Goal: Find specific page/section: Find specific page/section

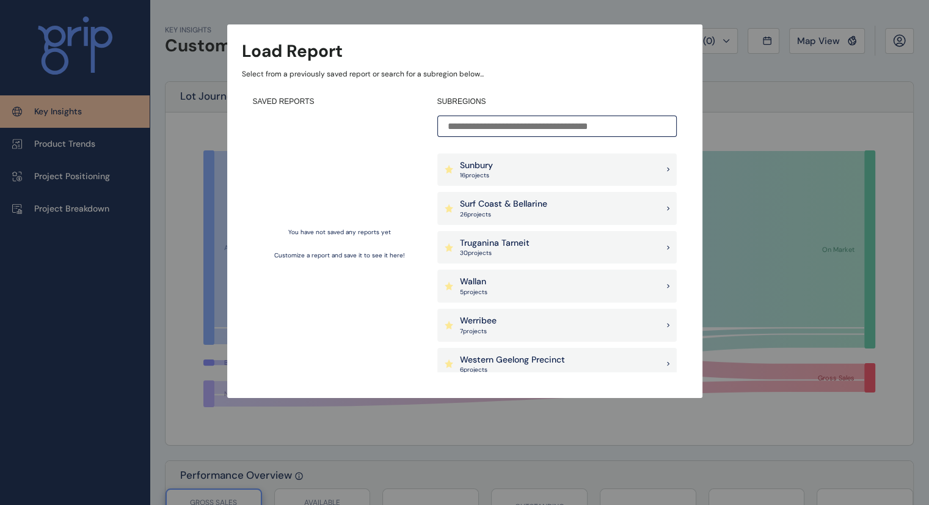
scroll to position [1161, 0]
click at [529, 214] on p "26 project s" at bounding box center [503, 214] width 87 height 9
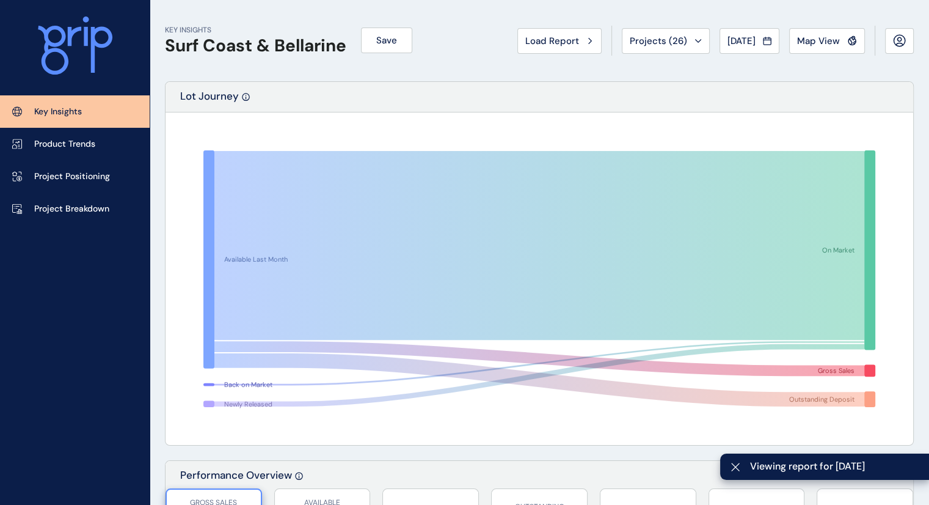
click at [825, 40] on span "Map View" at bounding box center [818, 41] width 43 height 12
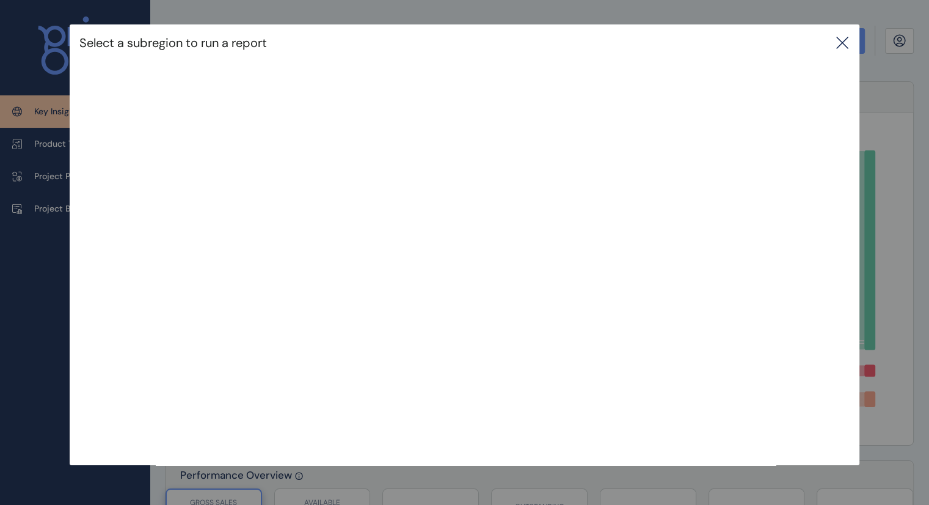
click at [838, 38] on icon at bounding box center [842, 42] width 15 height 15
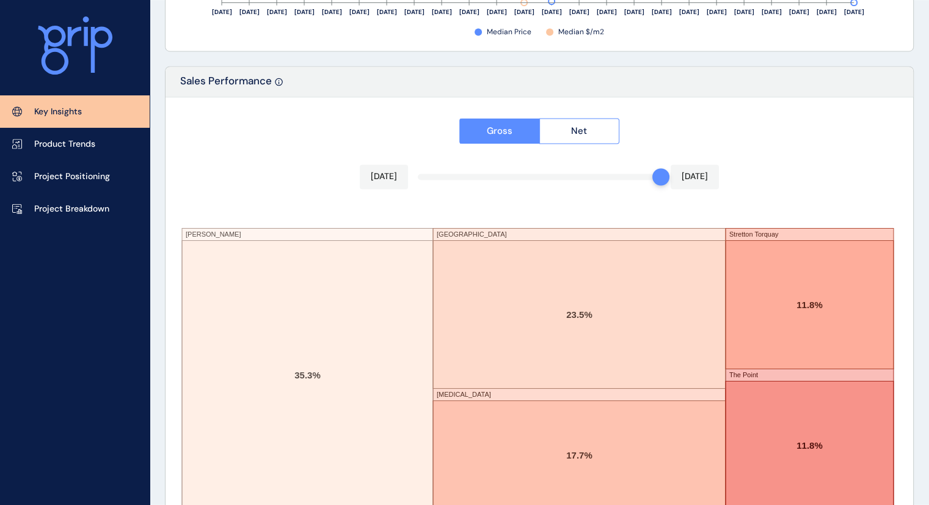
scroll to position [2066, 0]
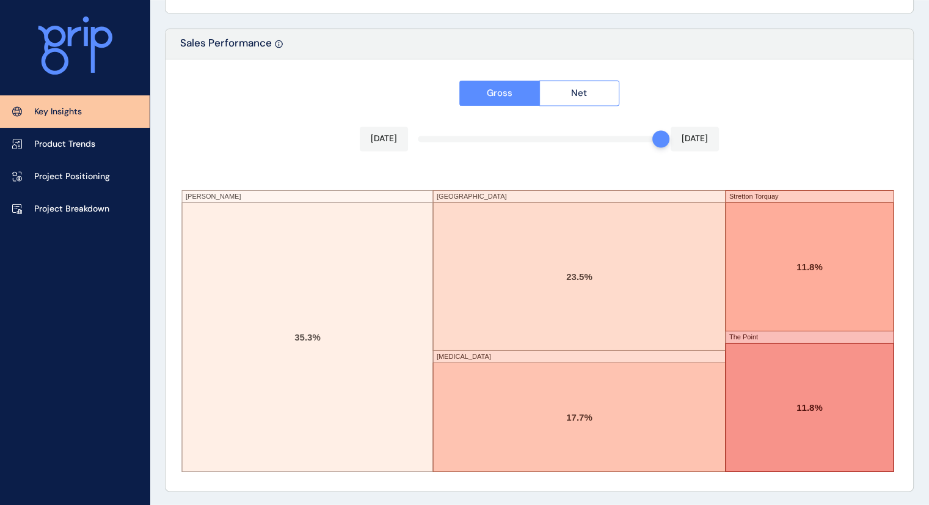
click at [75, 216] on link "Project Breakdown" at bounding box center [75, 208] width 150 height 32
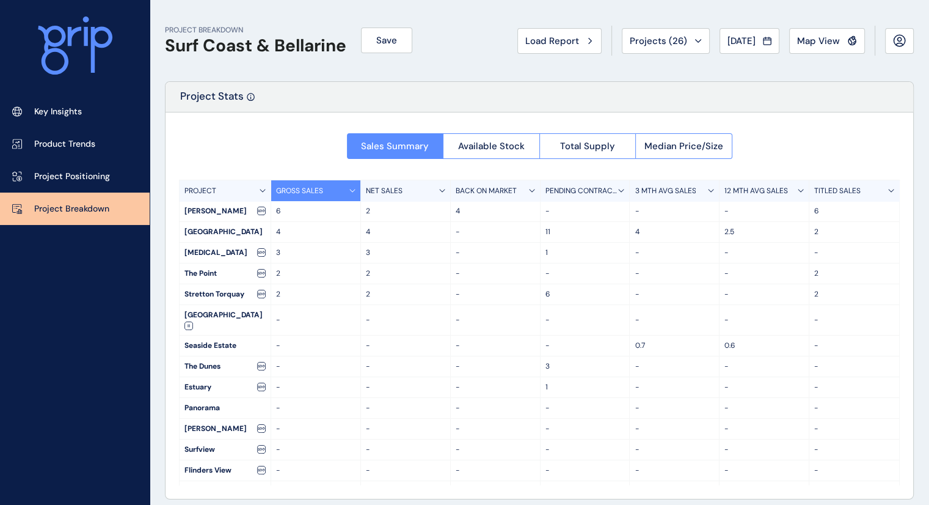
click at [560, 46] on span "Load Report" at bounding box center [552, 41] width 54 height 12
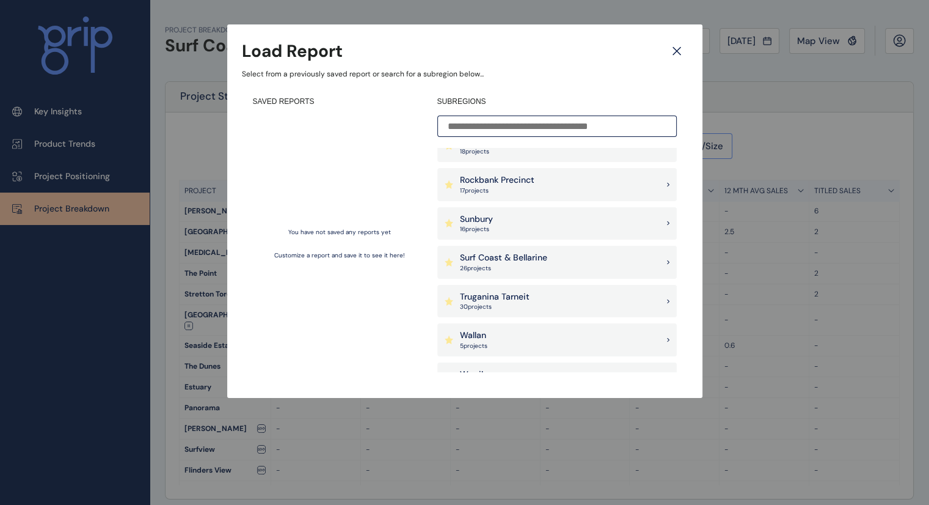
scroll to position [1100, 0]
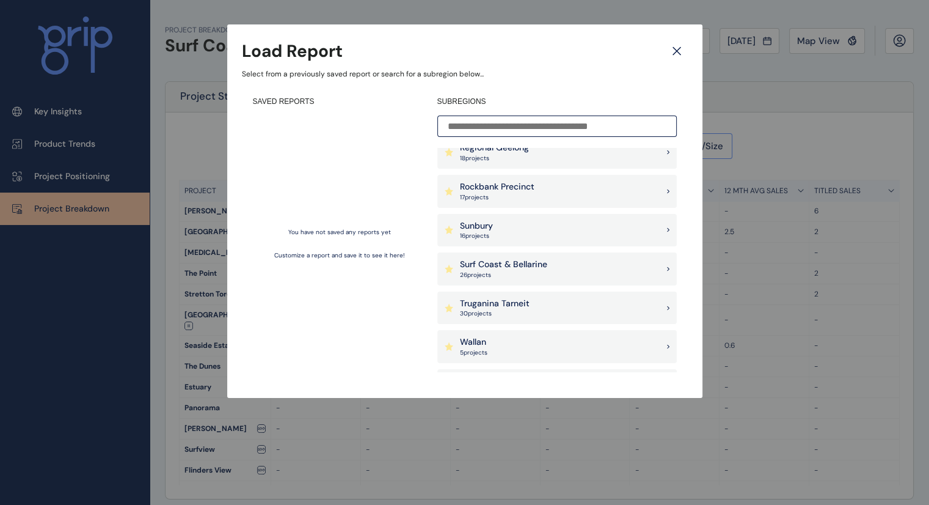
click at [502, 269] on p "Surf Coast & Bellarine" at bounding box center [503, 264] width 87 height 12
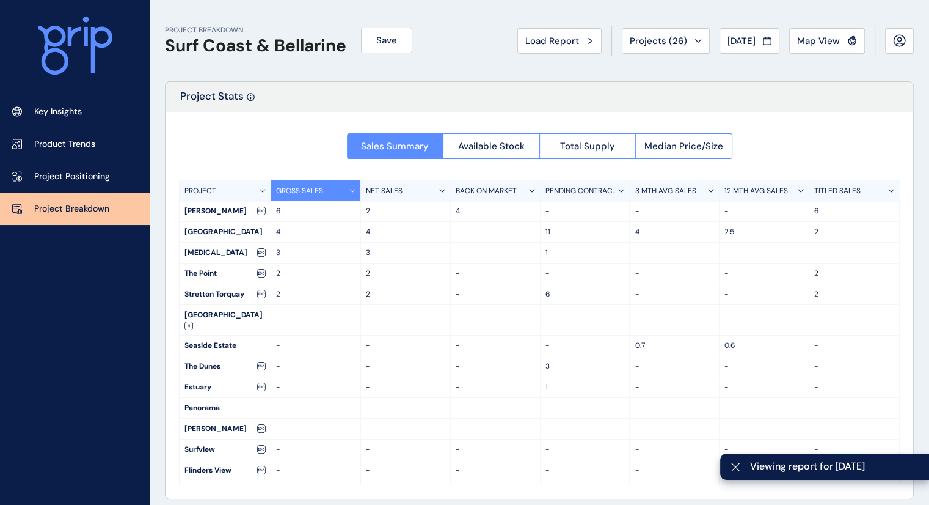
click at [822, 58] on div "PROJECT BREAKDOWN Surf Coast & [PERSON_NAME] Save Load Report Projects ( 26 ) […" at bounding box center [539, 40] width 749 height 81
click at [822, 49] on button "Map View" at bounding box center [827, 41] width 76 height 26
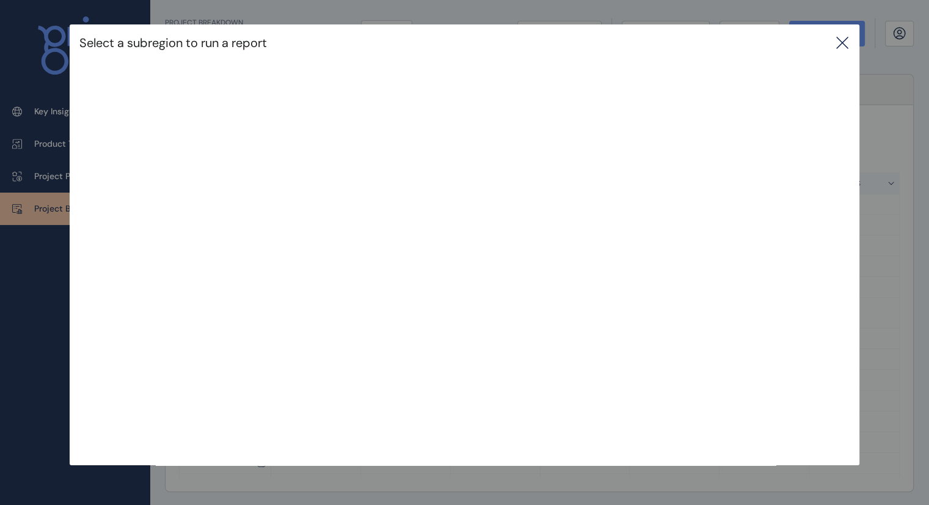
scroll to position [9, 0]
